Goal: Task Accomplishment & Management: Manage account settings

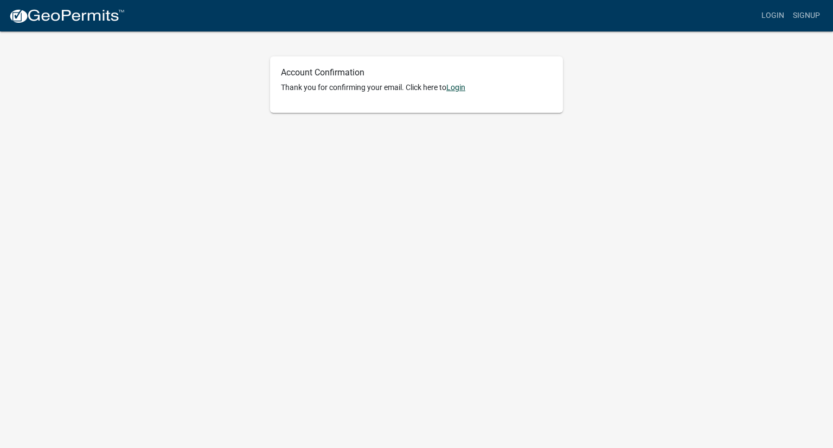
click at [464, 89] on link "Login" at bounding box center [455, 87] width 19 height 9
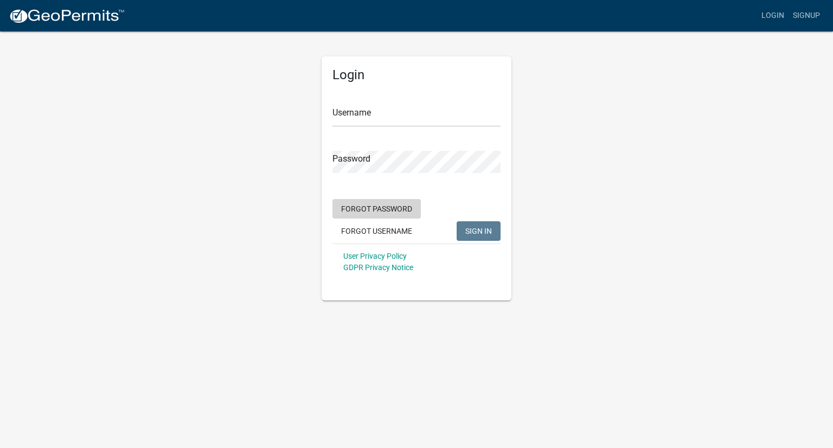
click at [372, 213] on button "Forgot Password" at bounding box center [376, 209] width 88 height 20
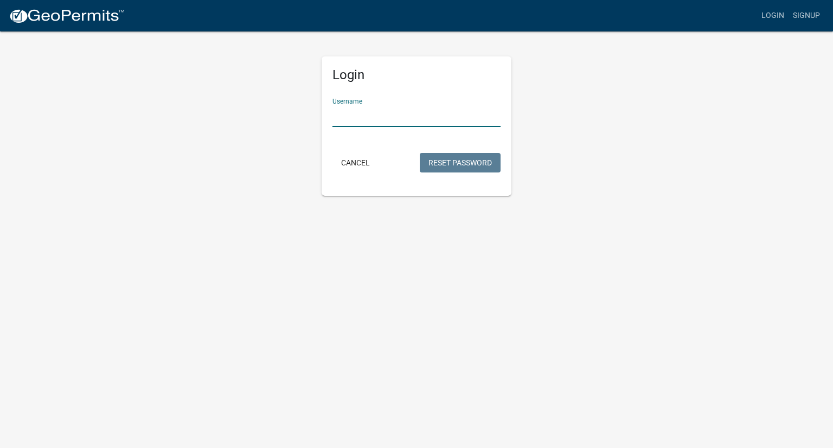
click at [341, 116] on input "Username" at bounding box center [416, 116] width 168 height 22
click at [458, 168] on button "Reset Password" at bounding box center [460, 163] width 81 height 20
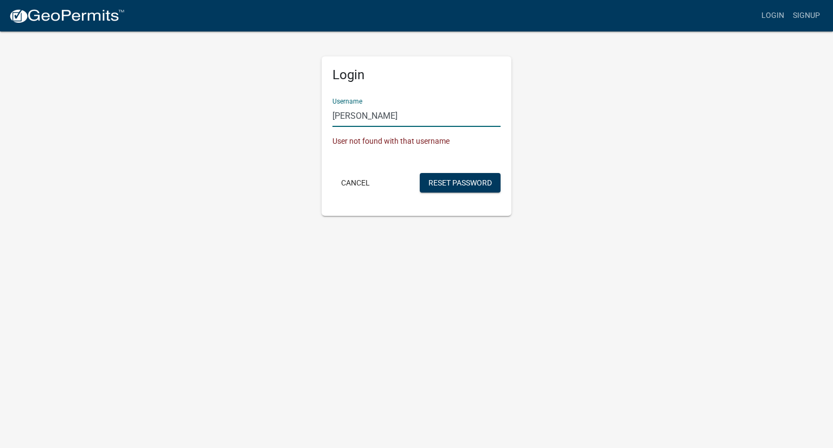
click at [379, 120] on input "[PERSON_NAME]" at bounding box center [416, 116] width 168 height 22
type input "l"
type input "[EMAIL_ADDRESS][DOMAIN_NAME]"
click at [458, 181] on button "Reset Password" at bounding box center [460, 183] width 81 height 20
click at [458, 186] on button "Reset Password" at bounding box center [460, 183] width 81 height 20
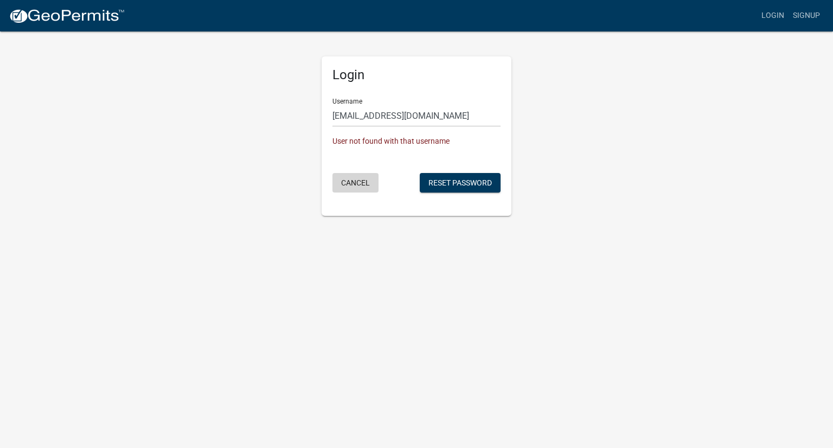
click at [351, 183] on button "Cancel" at bounding box center [355, 183] width 46 height 20
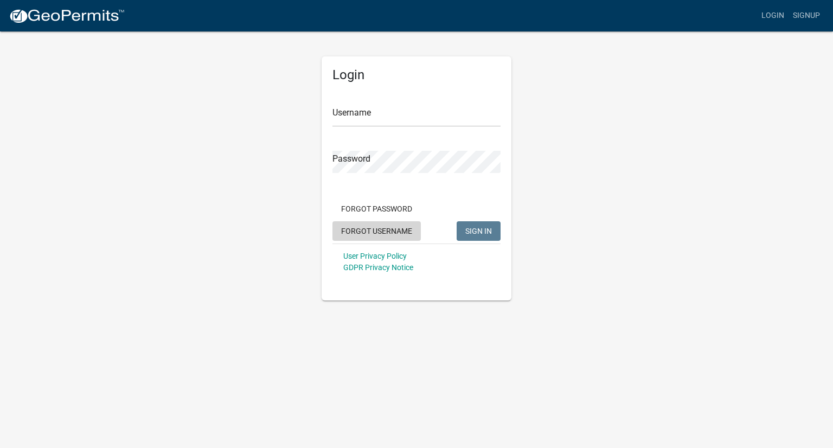
click at [369, 232] on button "Forgot Username" at bounding box center [376, 231] width 88 height 20
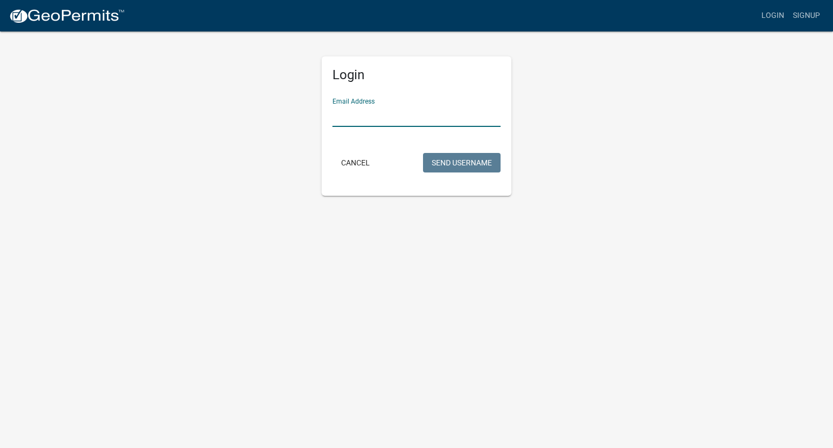
click at [338, 119] on input "Email Address" at bounding box center [416, 116] width 168 height 22
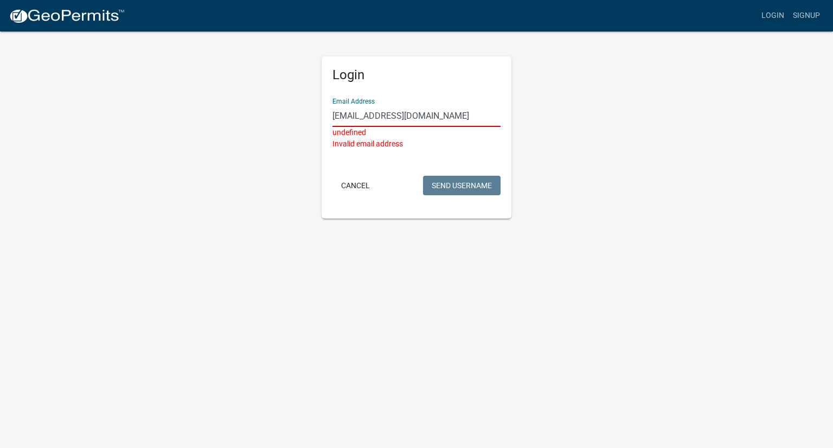
type input "[EMAIL_ADDRESS][DOMAIN_NAME]"
click at [362, 182] on button "Cancel" at bounding box center [355, 186] width 46 height 20
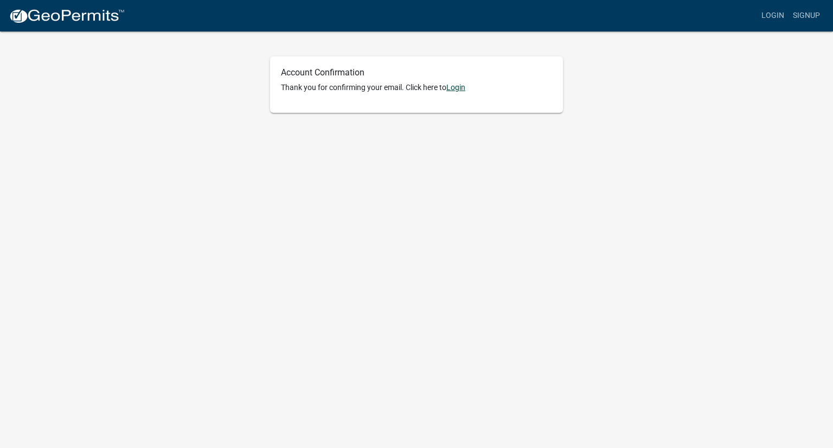
click at [460, 86] on link "Login" at bounding box center [455, 87] width 19 height 9
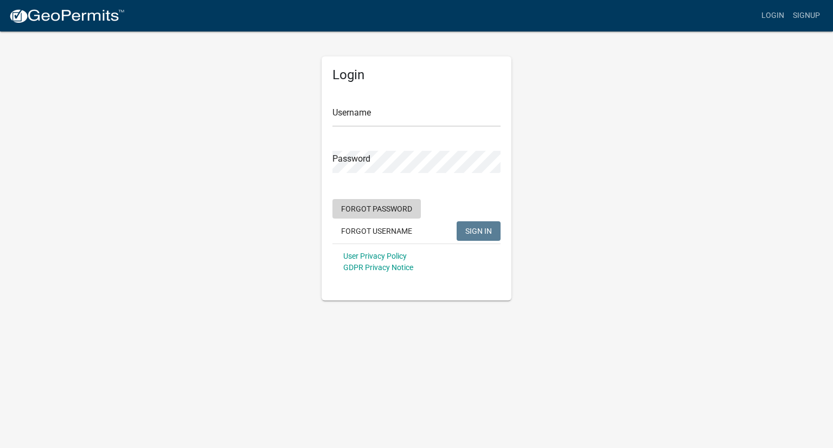
click at [384, 210] on button "Forgot Password" at bounding box center [376, 209] width 88 height 20
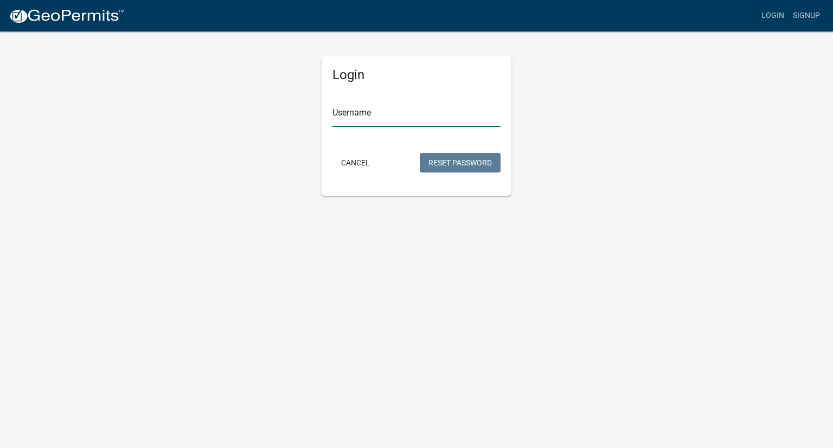
click at [341, 121] on input "Username" at bounding box center [416, 116] width 168 height 22
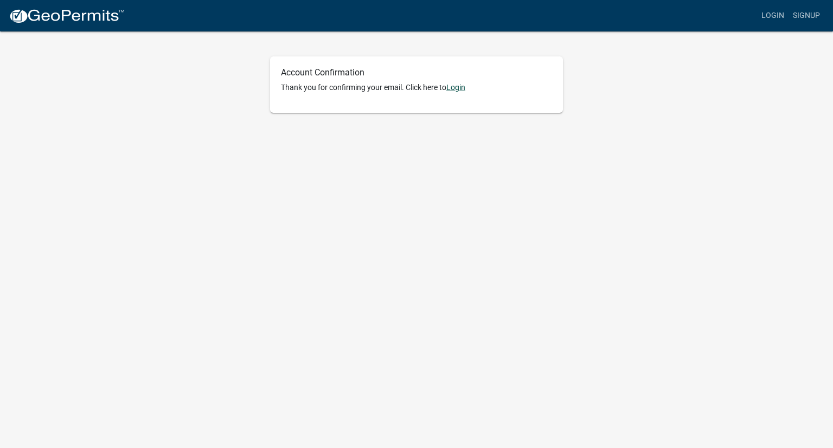
click at [455, 85] on link "Login" at bounding box center [455, 87] width 19 height 9
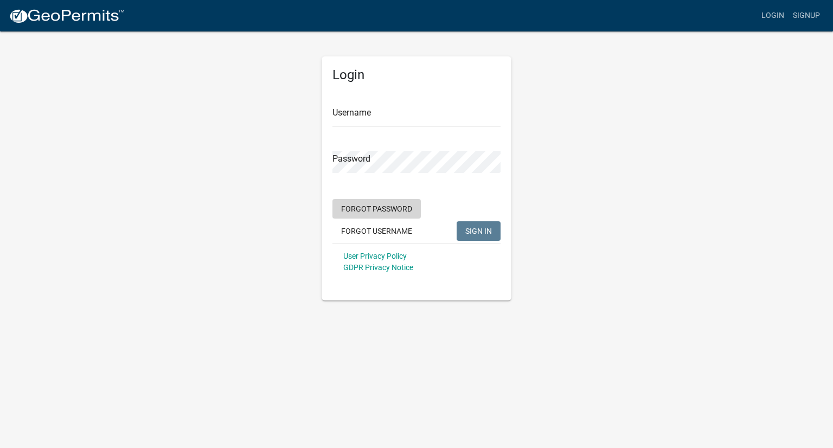
click at [364, 211] on button "Forgot Password" at bounding box center [376, 209] width 88 height 20
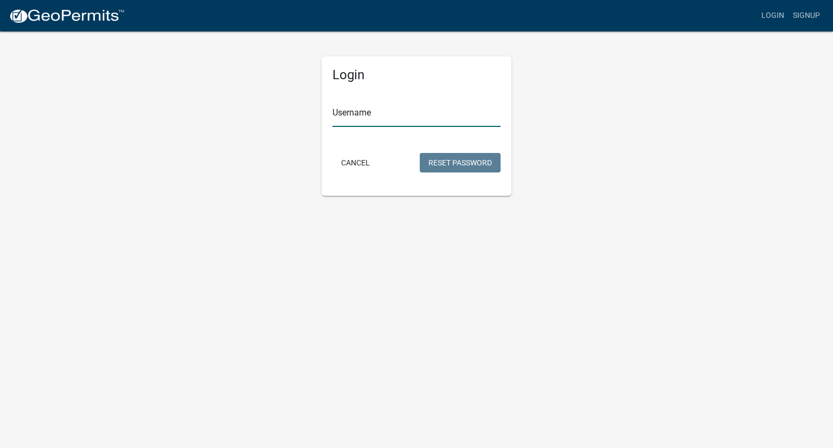
click at [340, 115] on input "Username" at bounding box center [416, 116] width 168 height 22
type input "[PERSON_NAME]"
click at [467, 165] on button "Reset Password" at bounding box center [460, 163] width 81 height 20
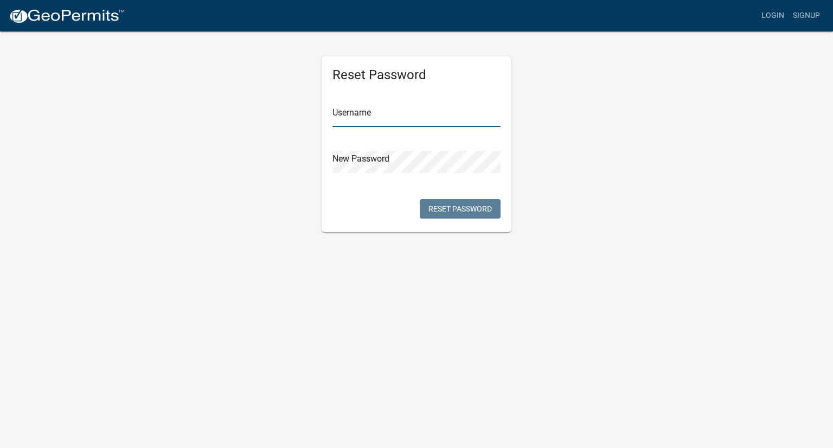
click at [335, 120] on input "text" at bounding box center [416, 116] width 168 height 22
type input "L"
type input "lisaryan"
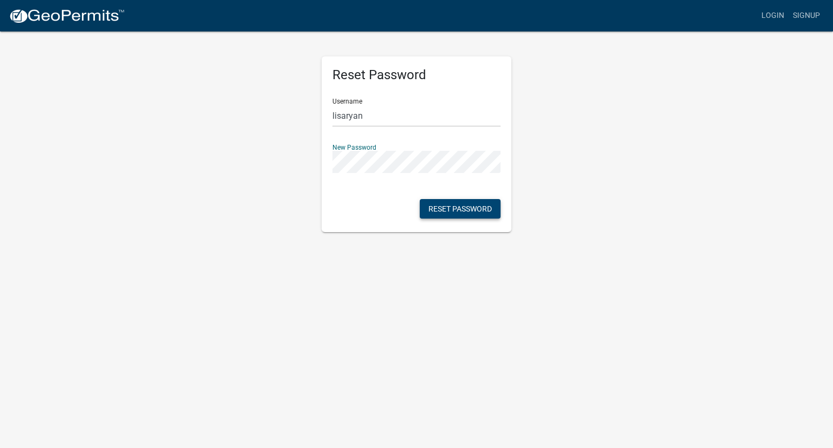
click at [458, 212] on button "Reset Password" at bounding box center [460, 209] width 81 height 20
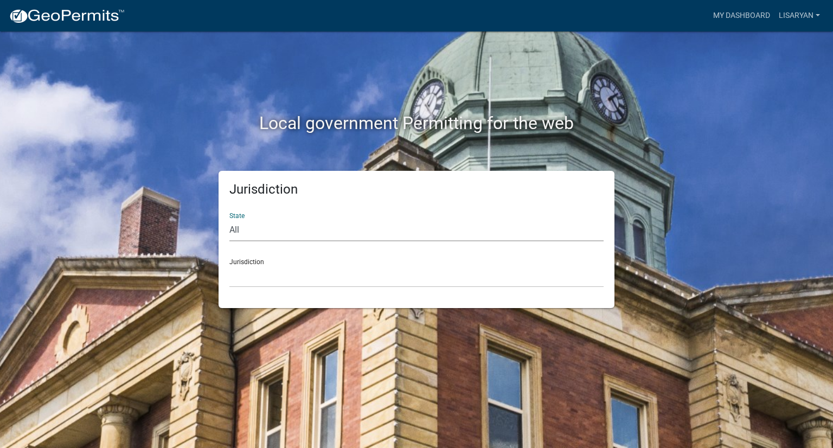
click at [246, 228] on select "All Colorado Georgia Indiana Iowa Kansas Minnesota Ohio South Carolina Wisconsin" at bounding box center [416, 230] width 374 height 22
select select "Indiana"
click at [229, 219] on select "All Colorado Georgia Indiana Iowa Kansas Minnesota Ohio South Carolina Wisconsin" at bounding box center [416, 230] width 374 height 22
click at [258, 275] on select "City of Charlestown, Indiana City of Jeffersonville, Indiana City of Logansport…" at bounding box center [416, 276] width 374 height 22
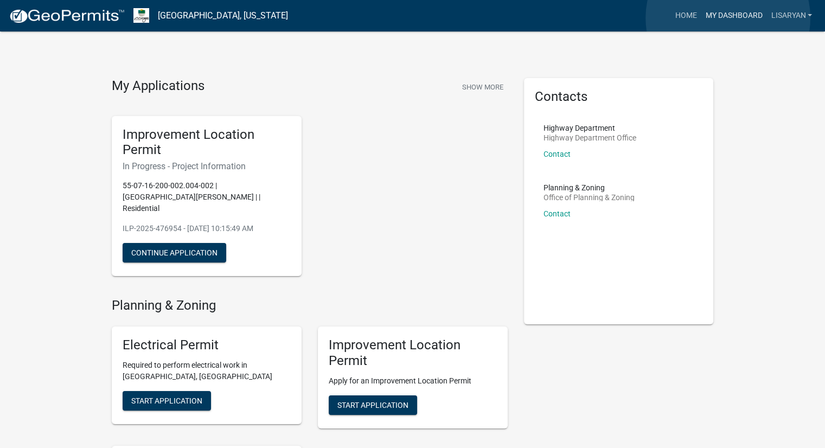
click at [728, 18] on link "My Dashboard" at bounding box center [734, 15] width 66 height 21
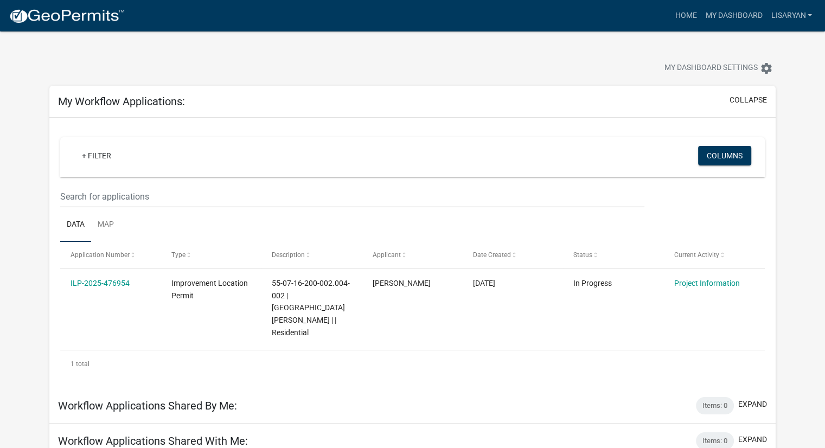
click at [510, 69] on div "My Dashboard Settings settings" at bounding box center [628, 69] width 309 height 24
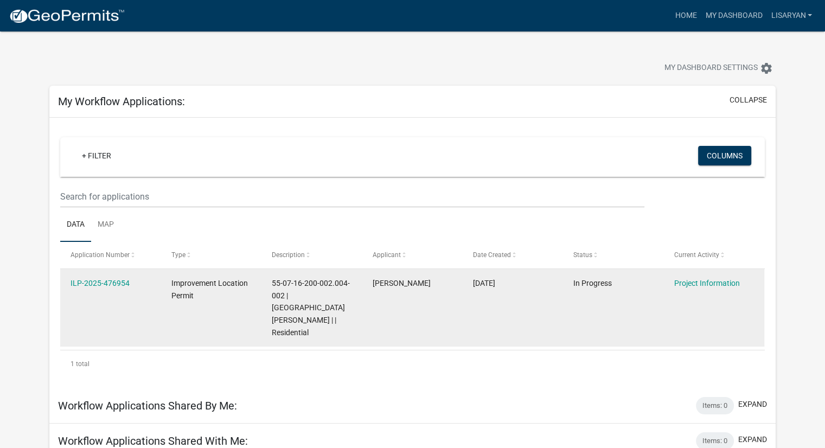
click at [275, 296] on span "55-07-16-200-002.004-002 | N WILSON RD | | Residential" at bounding box center [311, 308] width 78 height 58
click at [693, 281] on link "Project Information" at bounding box center [707, 283] width 66 height 9
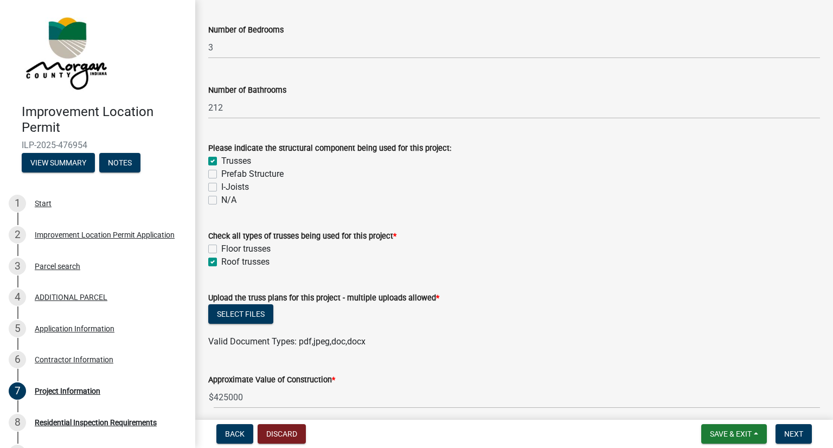
scroll to position [923, 0]
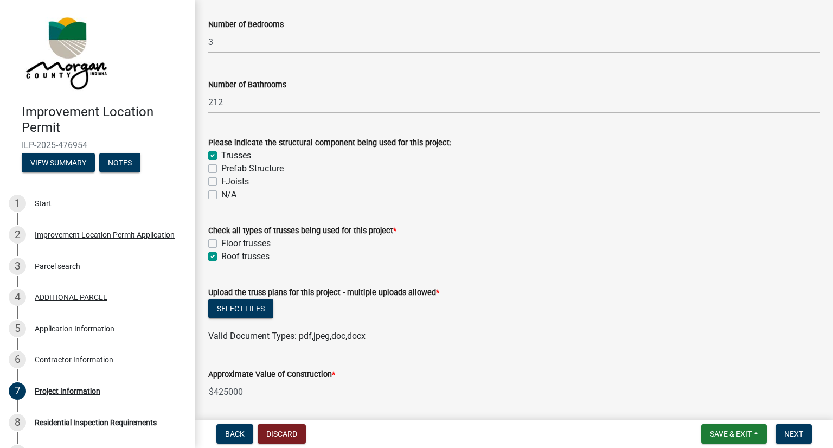
click at [395, 229] on div "Check all types of trusses being used for this project *" at bounding box center [514, 230] width 612 height 13
click at [393, 230] on span "*" at bounding box center [394, 230] width 3 height 9
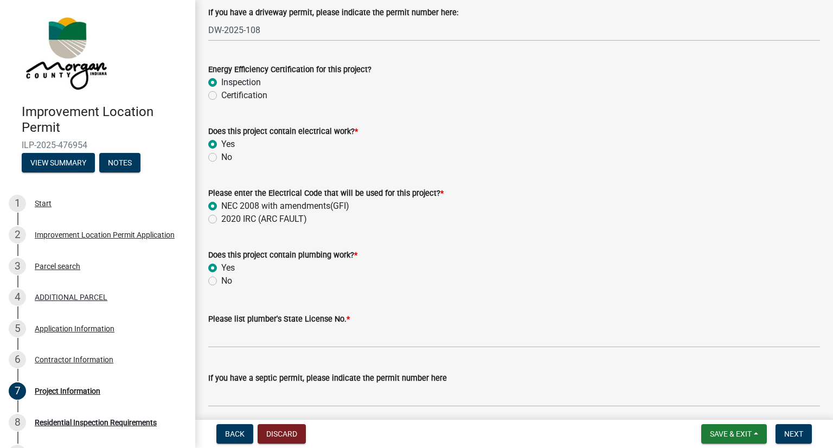
scroll to position [1592, 0]
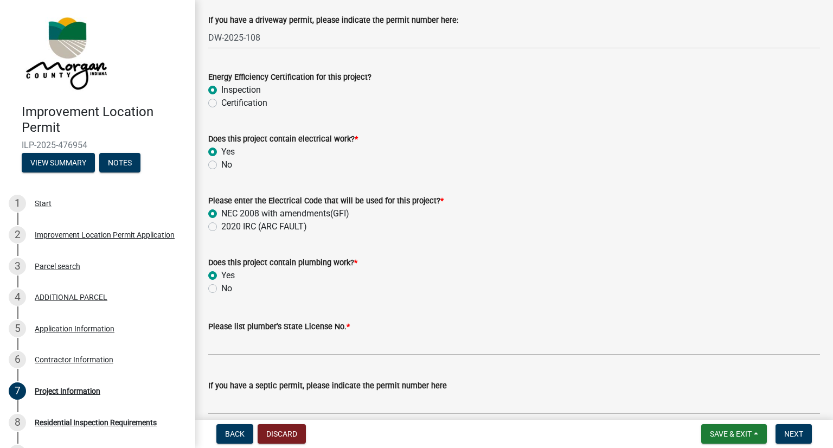
click at [458, 227] on div "2020 IRC (ARC FAULT)" at bounding box center [514, 226] width 612 height 13
